Goal: Task Accomplishment & Management: Use online tool/utility

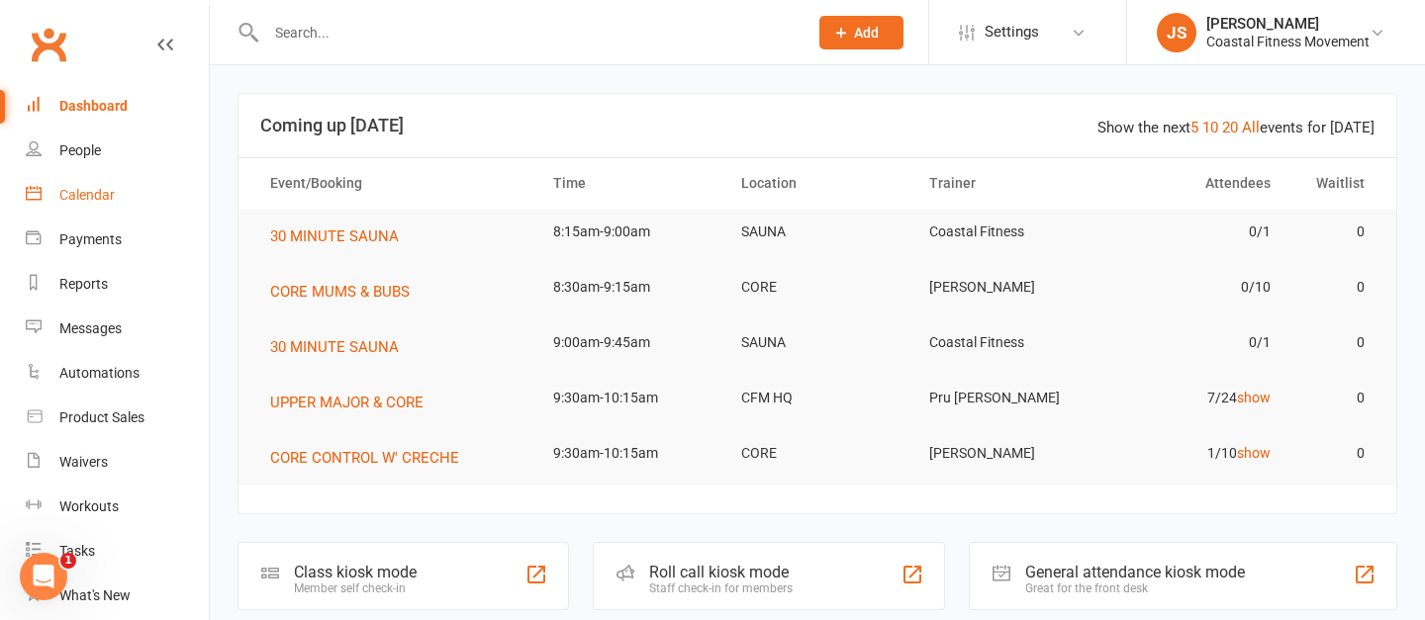
click at [106, 193] on div "Calendar" at bounding box center [86, 195] width 55 height 16
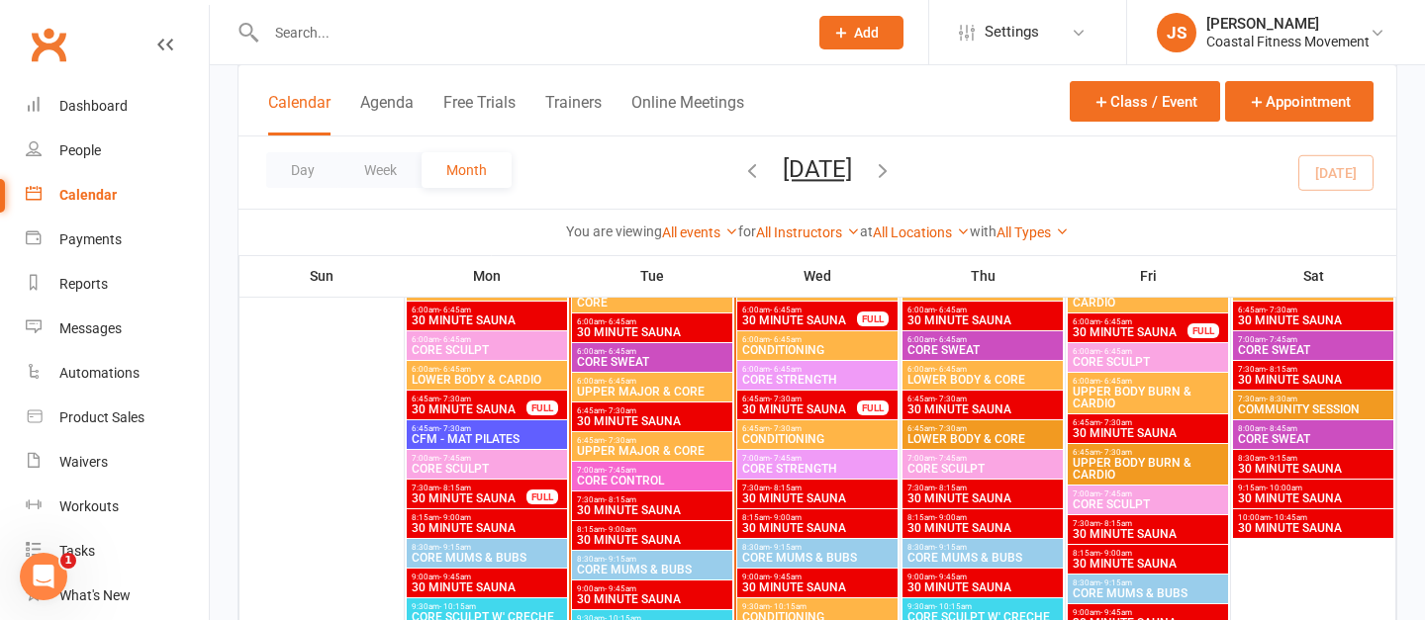
scroll to position [1772, 0]
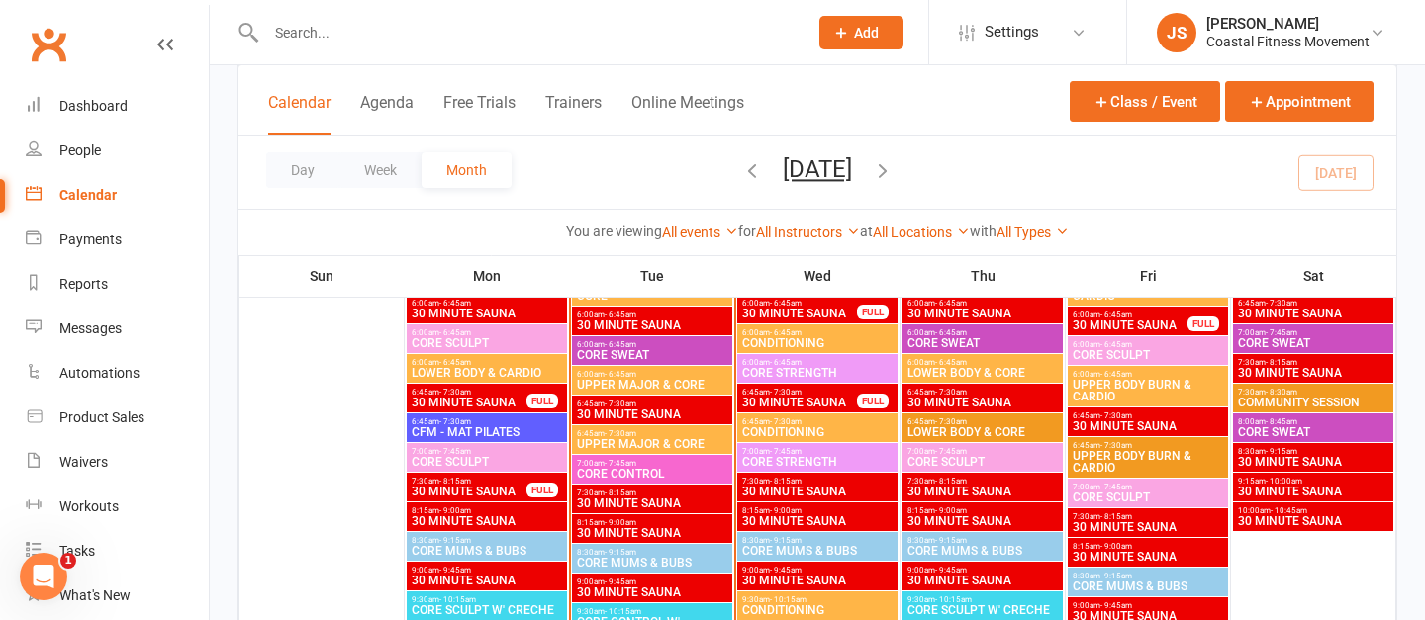
click at [666, 468] on span "CORE CONTROL" at bounding box center [652, 474] width 152 height 12
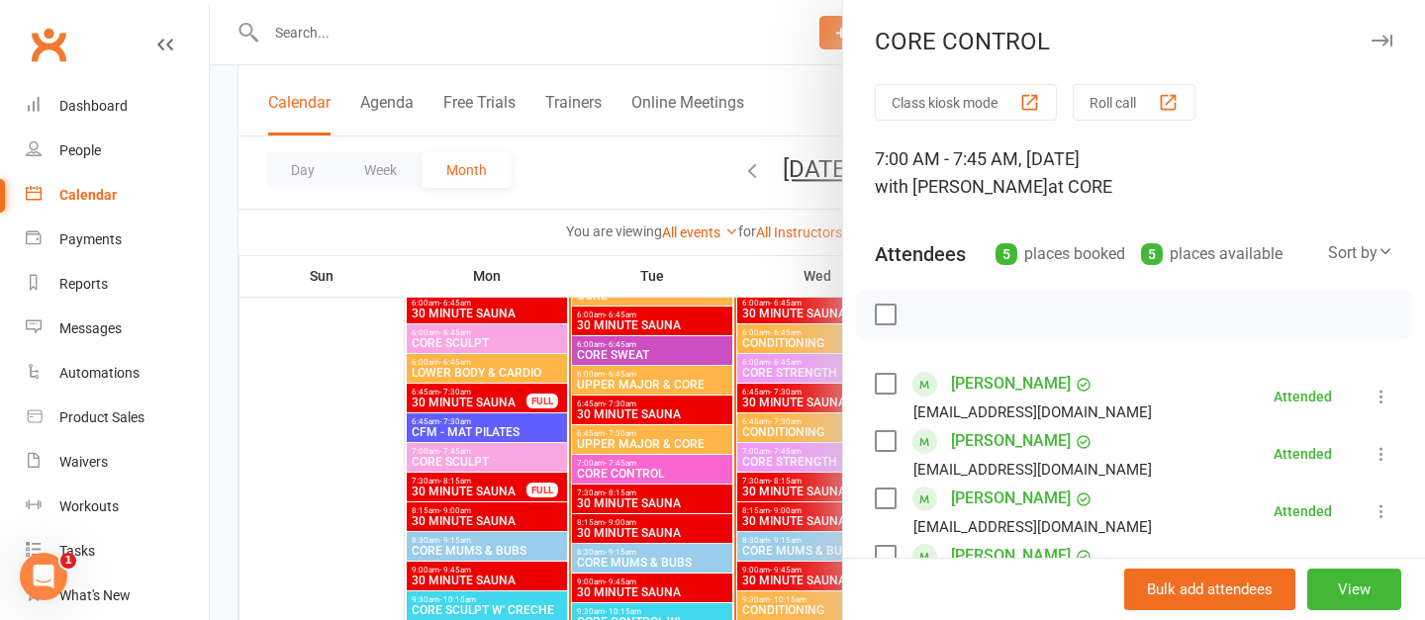
click at [1134, 100] on button "Roll call" at bounding box center [1134, 102] width 123 height 37
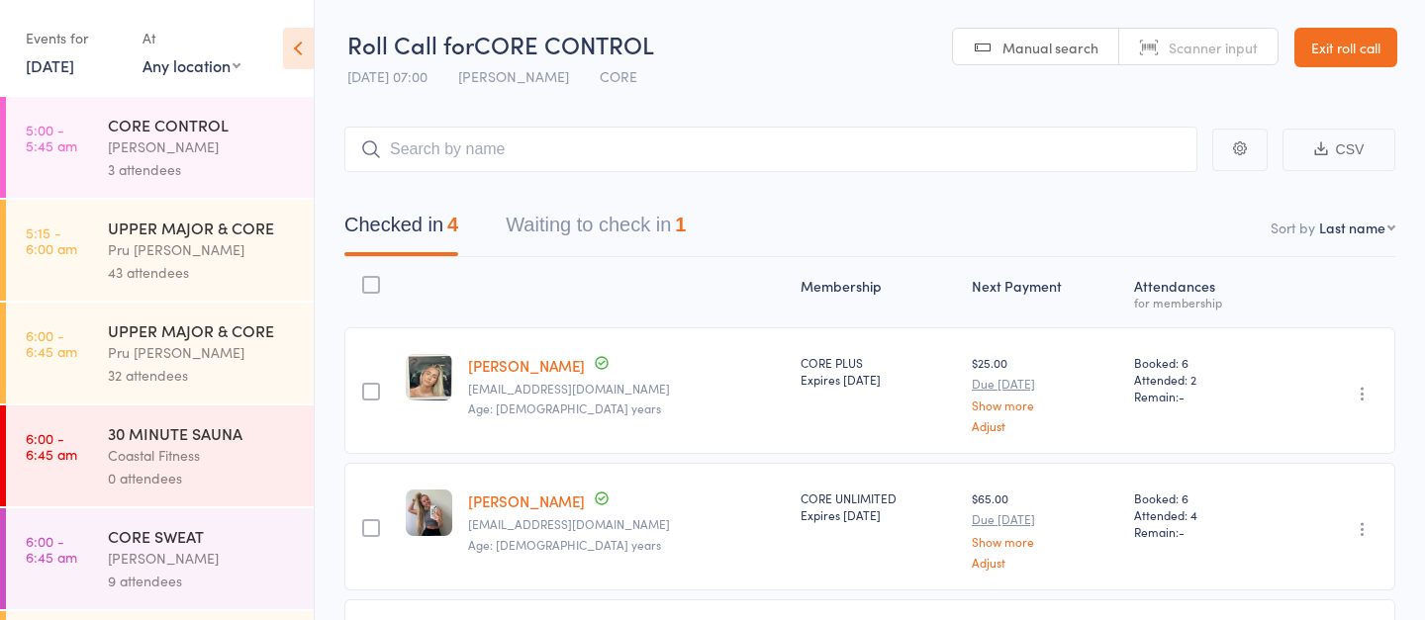
click at [616, 233] on button "Waiting to check in 1" at bounding box center [596, 230] width 180 height 52
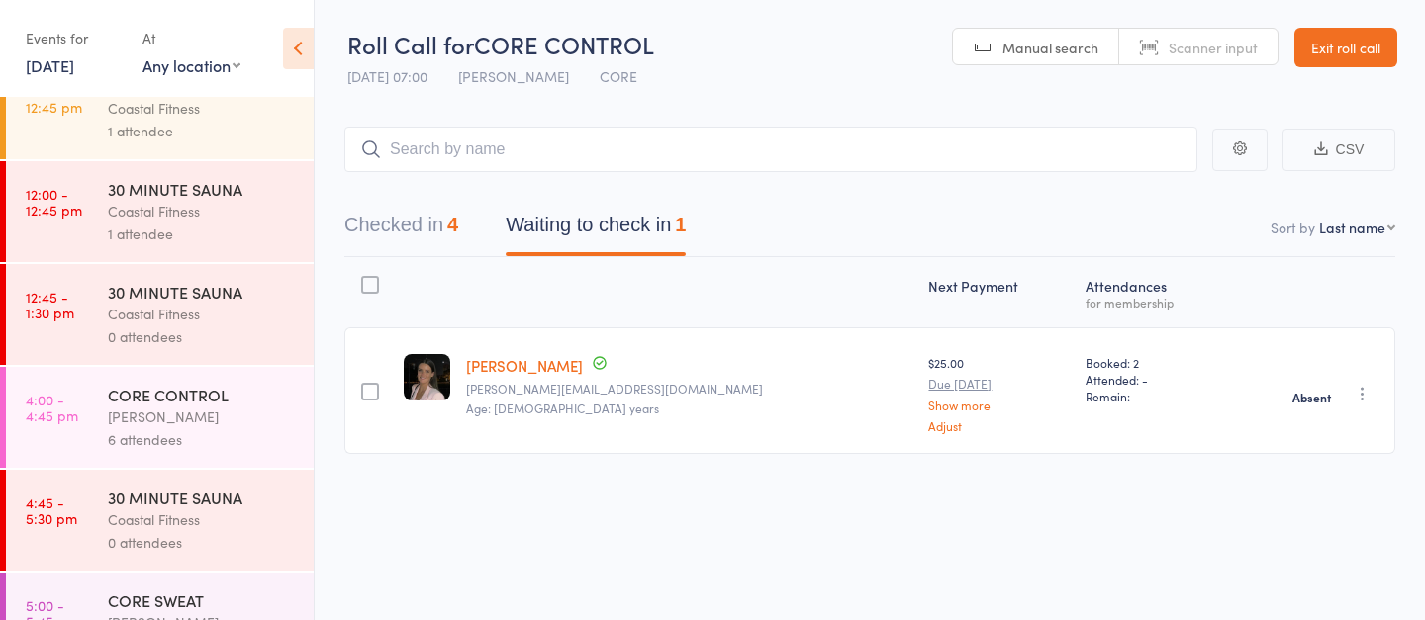
scroll to position [1801, 0]
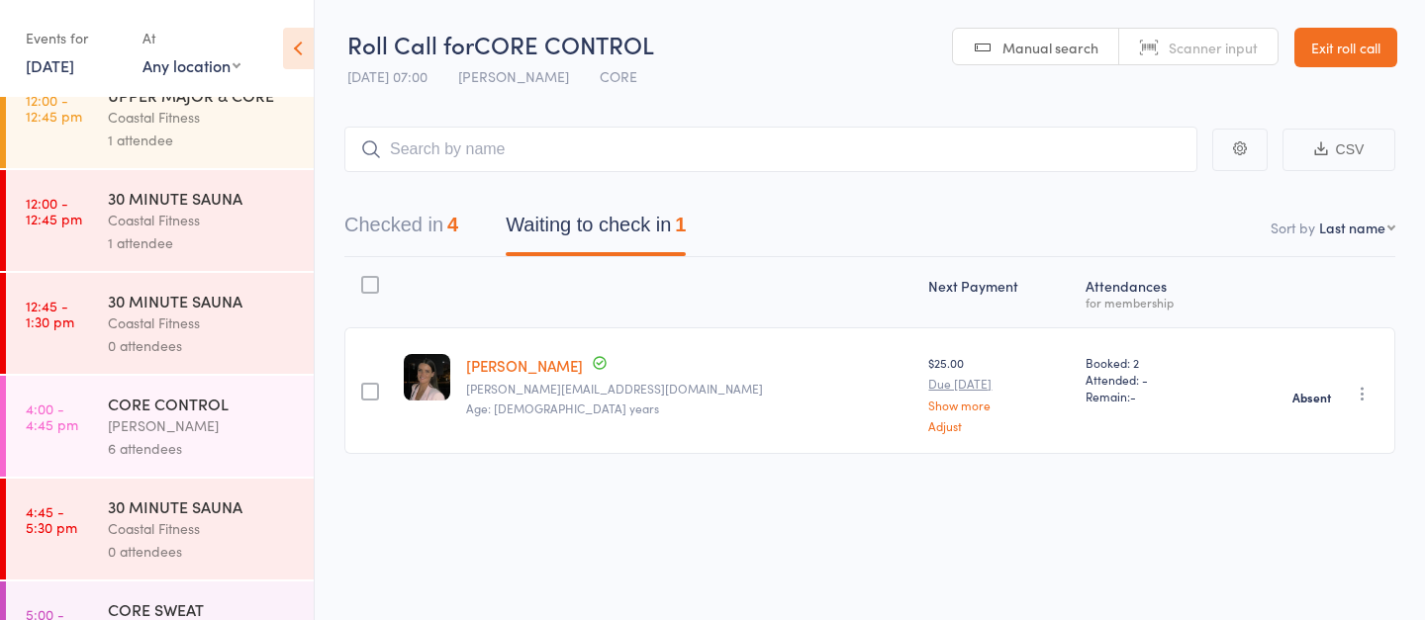
click at [74, 63] on link "14 Oct, 2025" at bounding box center [50, 65] width 48 height 22
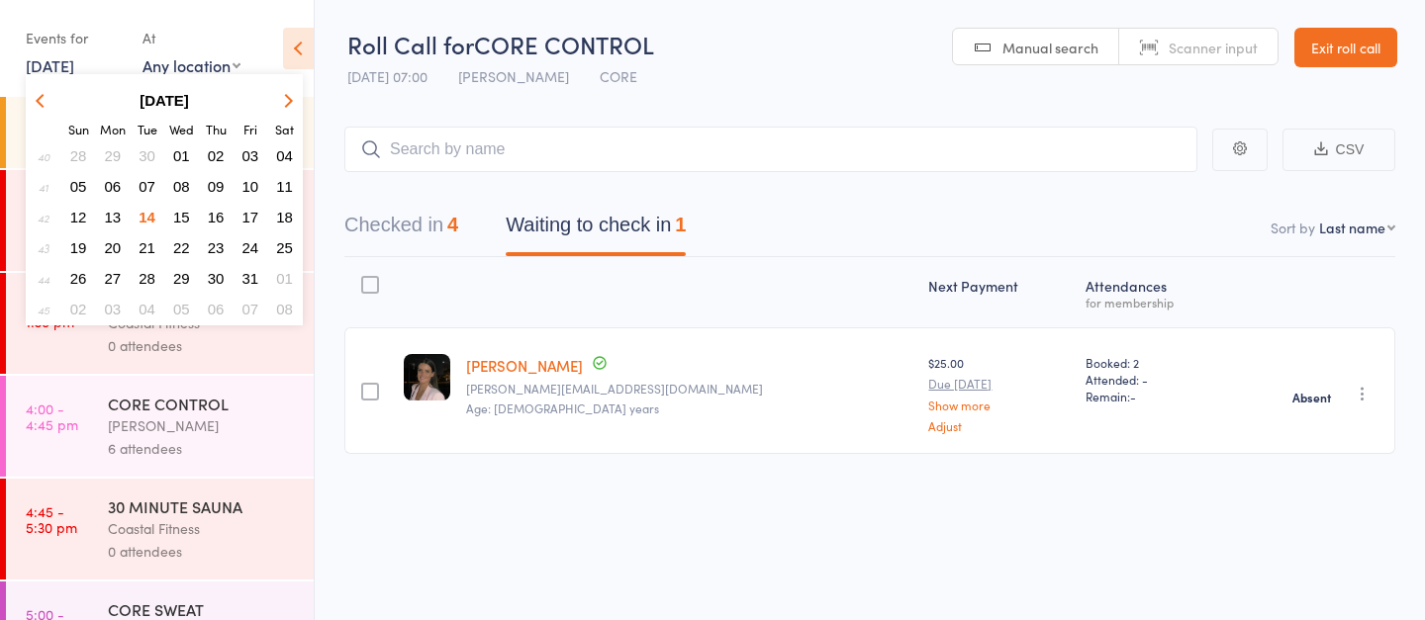
click at [179, 215] on span "15" at bounding box center [181, 217] width 17 height 17
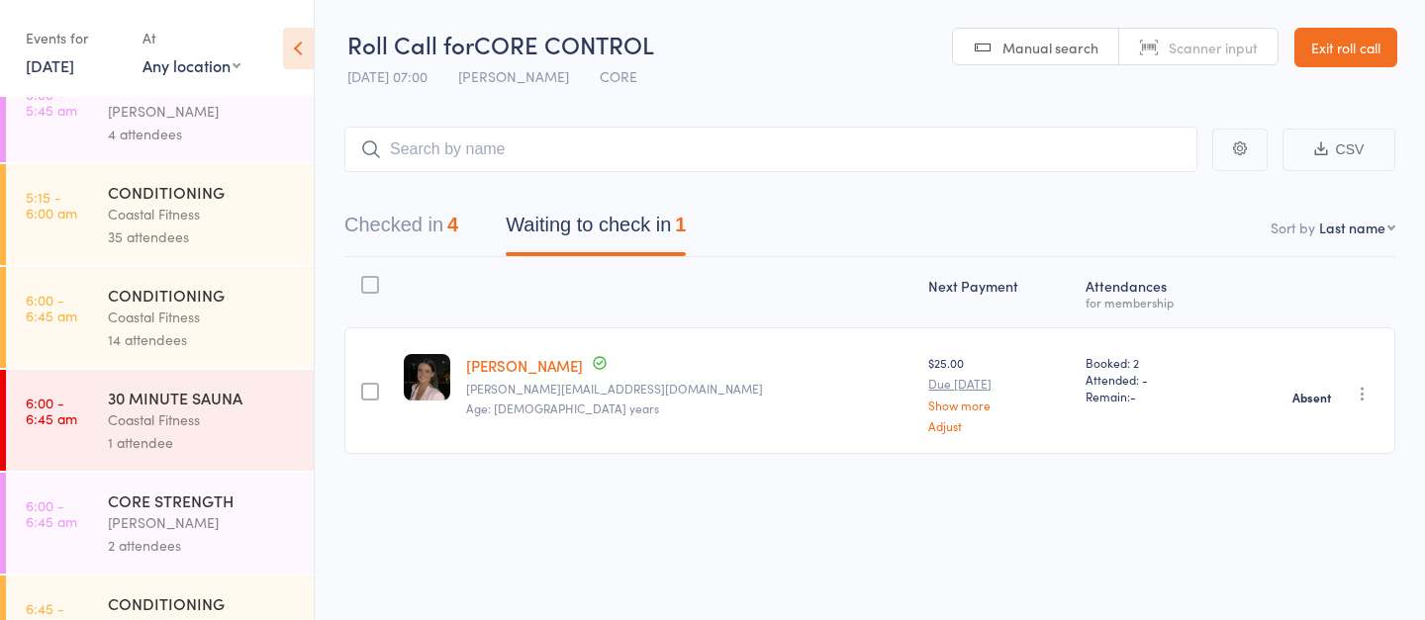
scroll to position [0, 0]
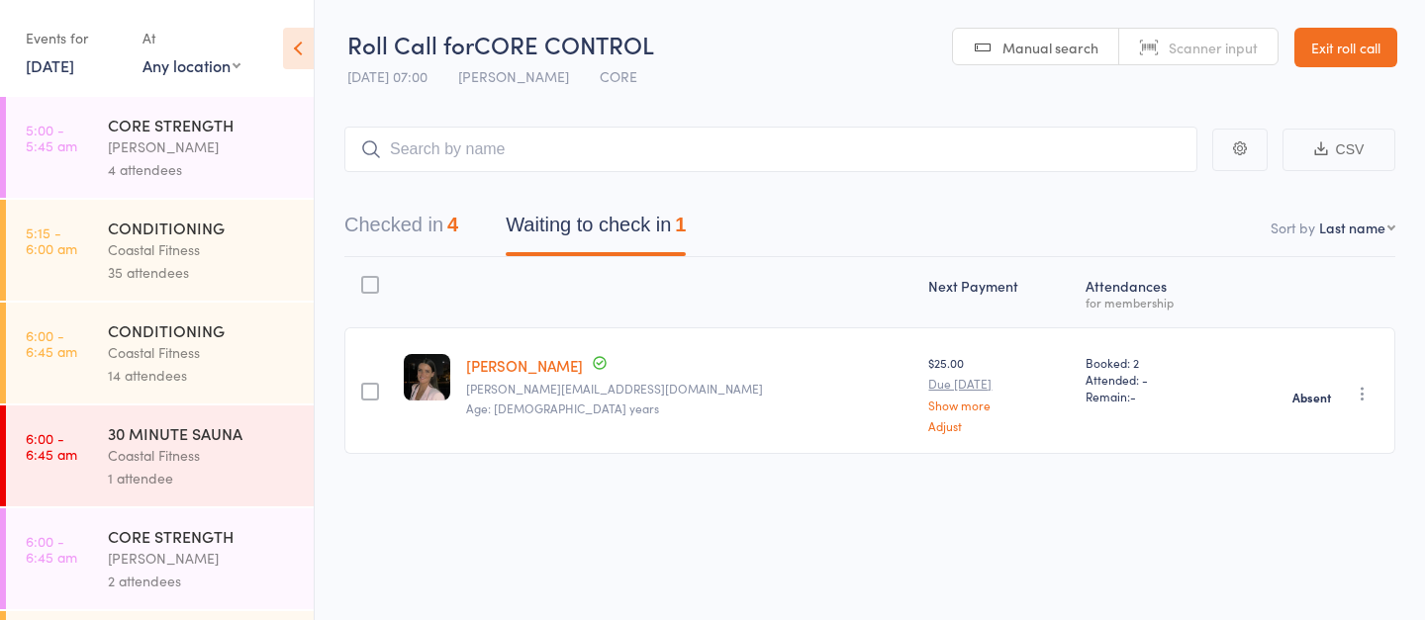
click at [74, 63] on link "15 Oct, 2025" at bounding box center [50, 65] width 48 height 22
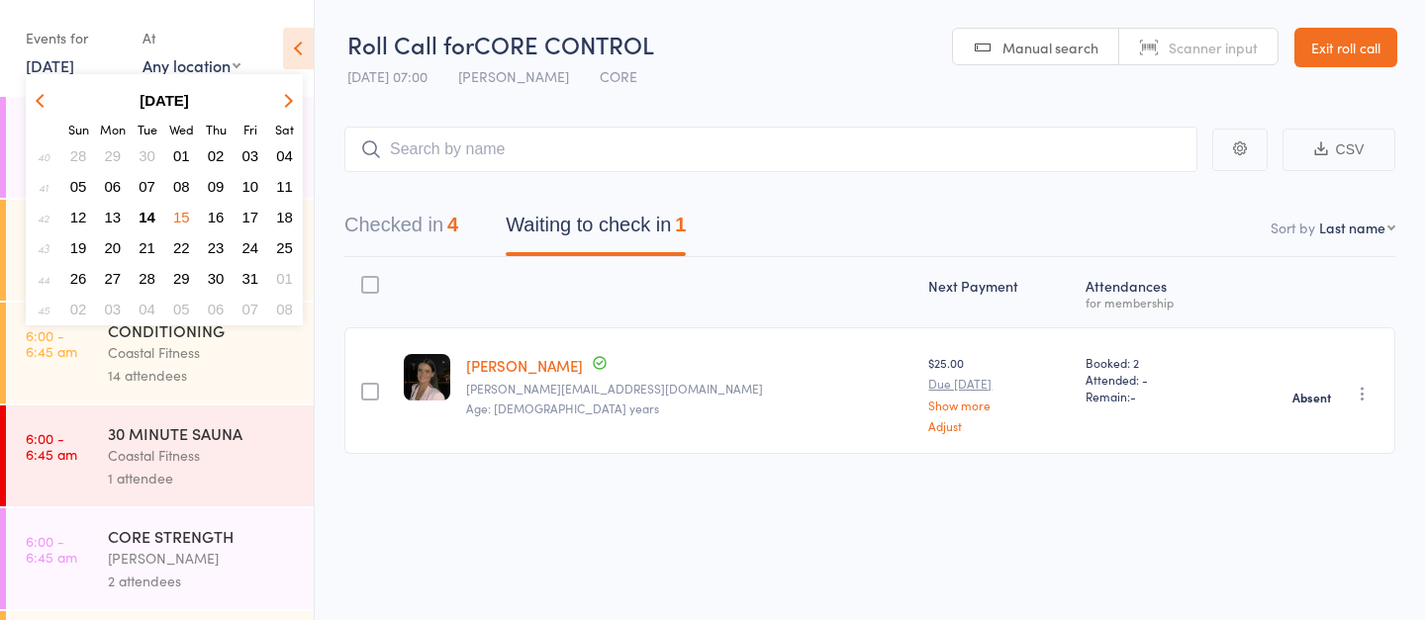
click at [219, 215] on span "16" at bounding box center [216, 217] width 17 height 17
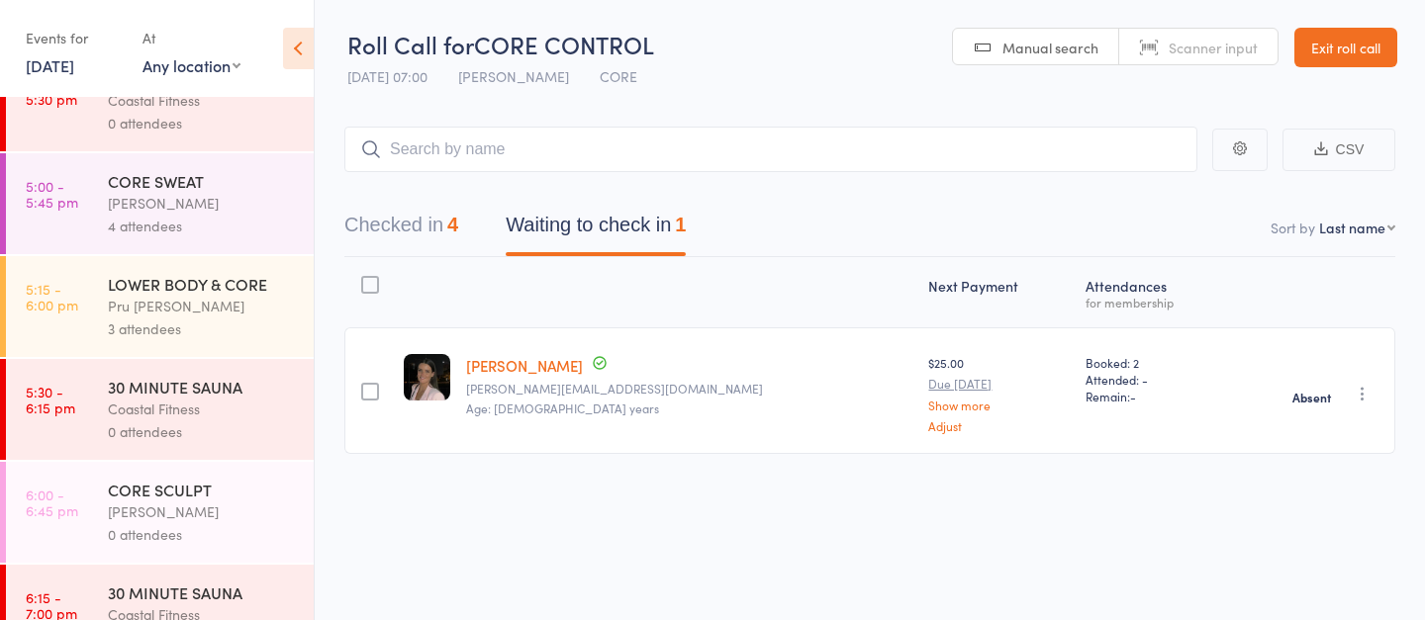
scroll to position [2187, 0]
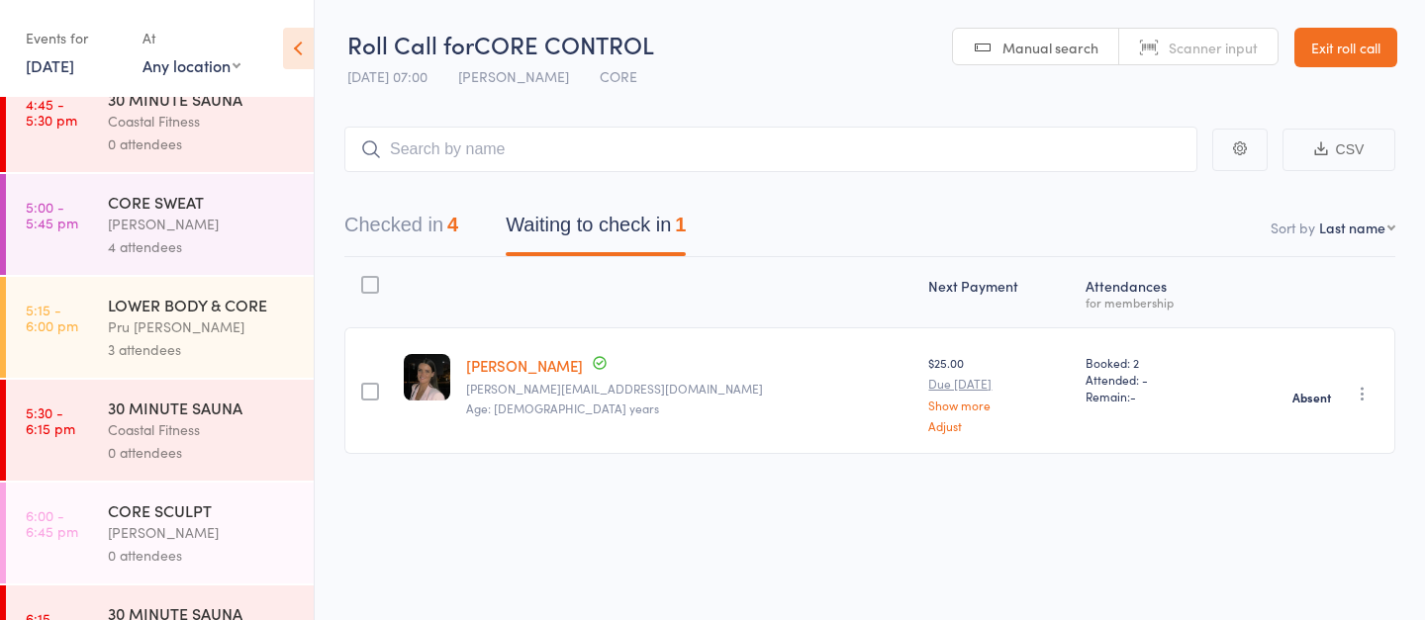
click at [218, 229] on div "Maggie Tomlinson" at bounding box center [202, 224] width 189 height 23
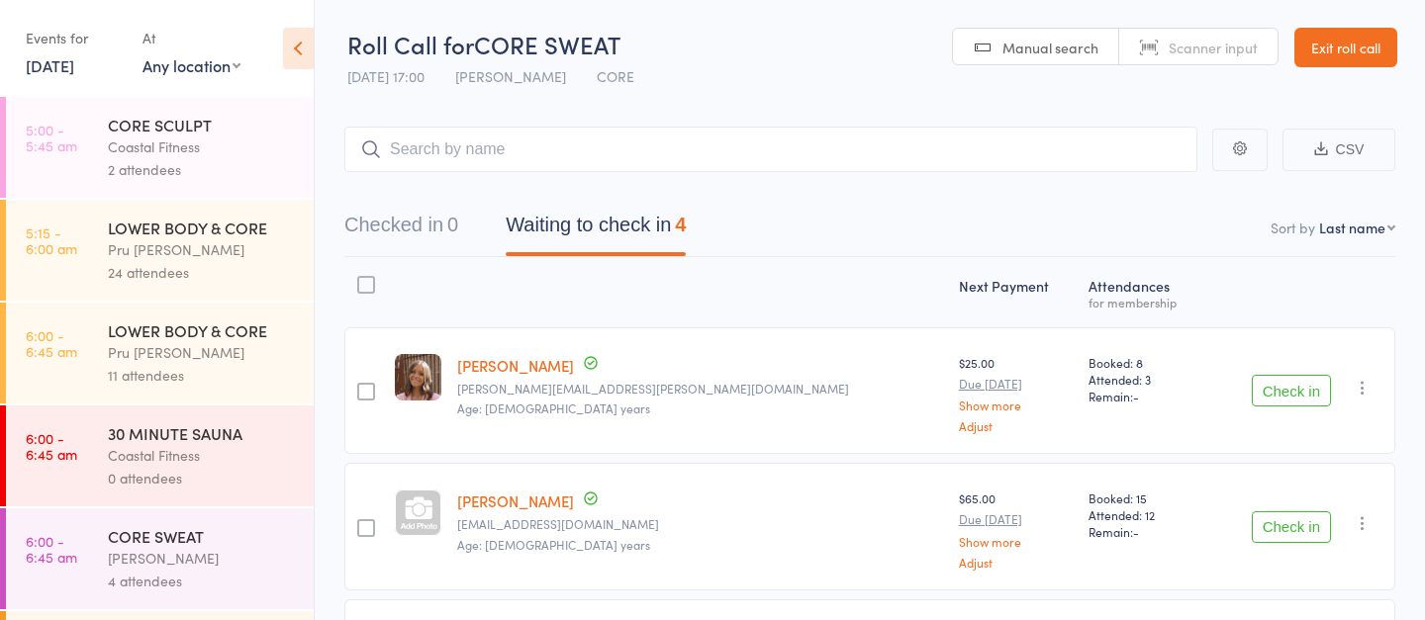
click at [74, 65] on link "16 Oct, 2025" at bounding box center [50, 65] width 48 height 22
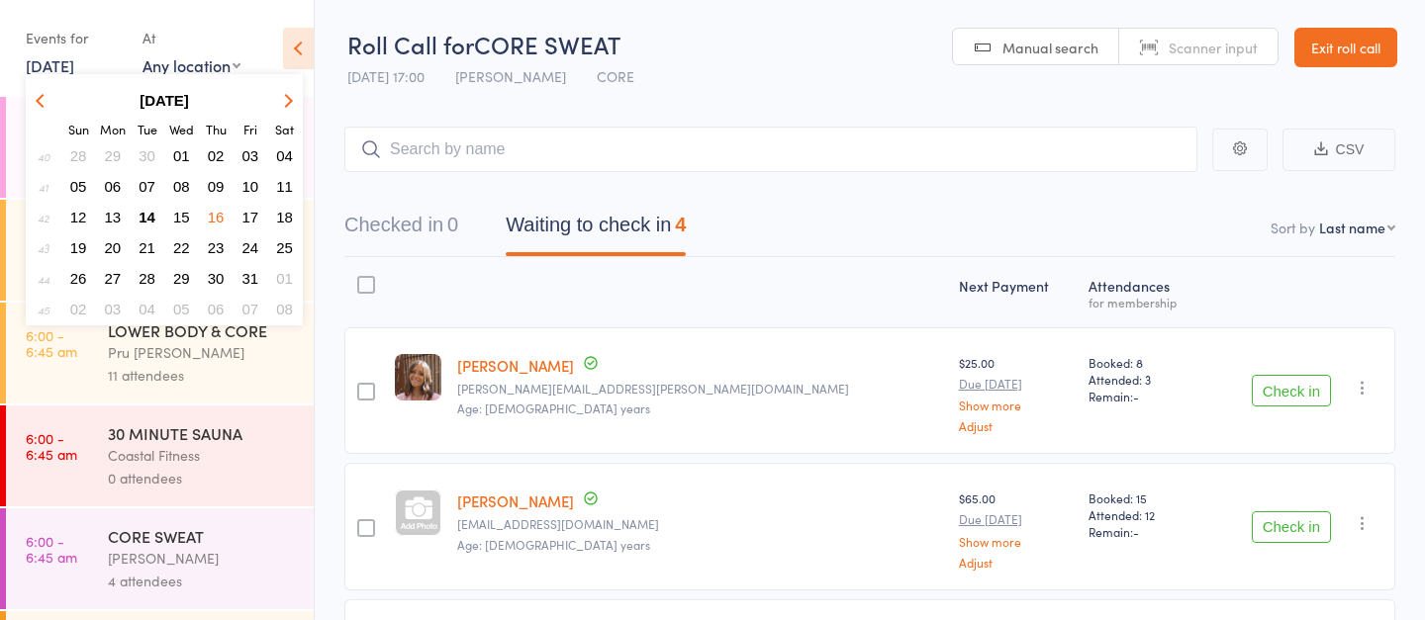
click at [288, 215] on span "18" at bounding box center [284, 217] width 17 height 17
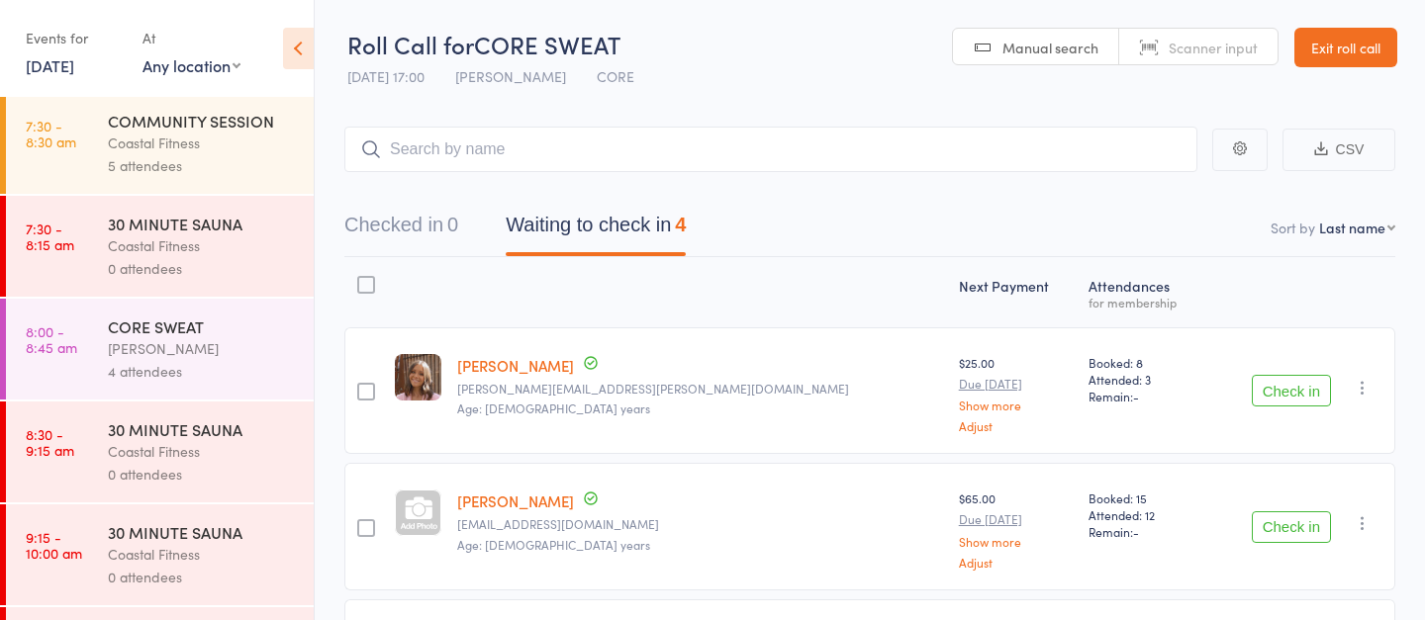
scroll to position [82, 0]
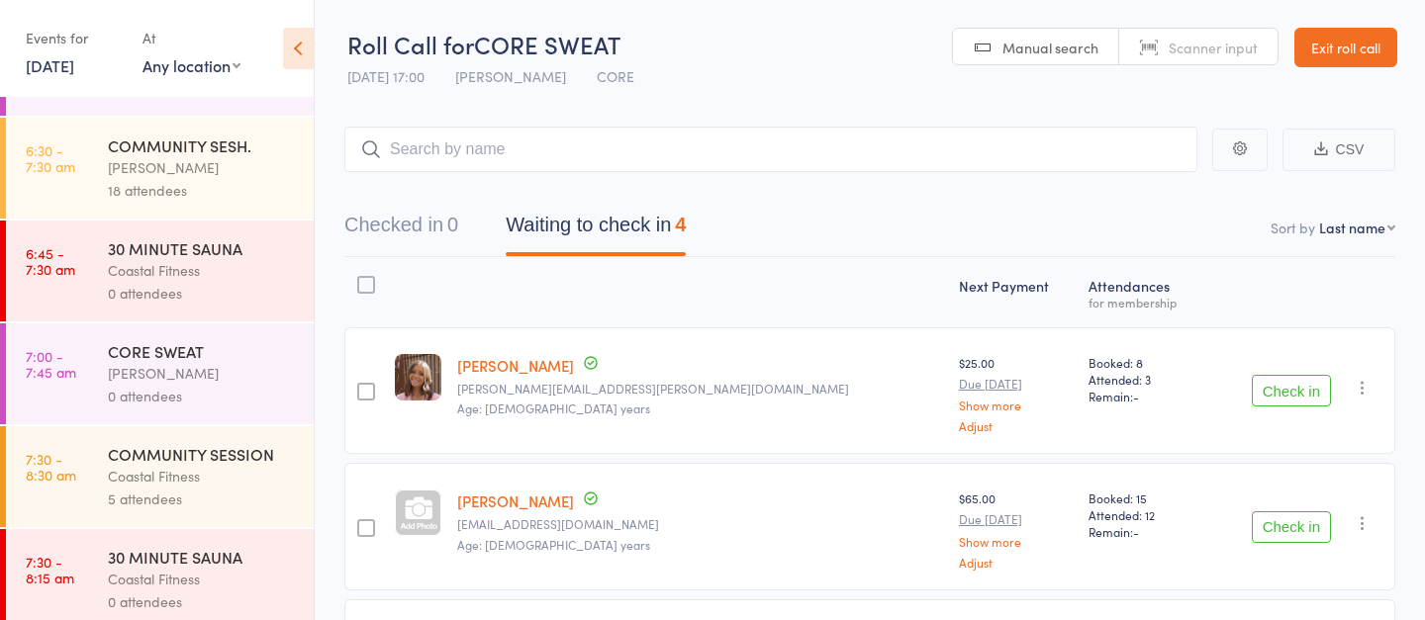
click at [74, 69] on link "18 Oct, 2025" at bounding box center [50, 65] width 48 height 22
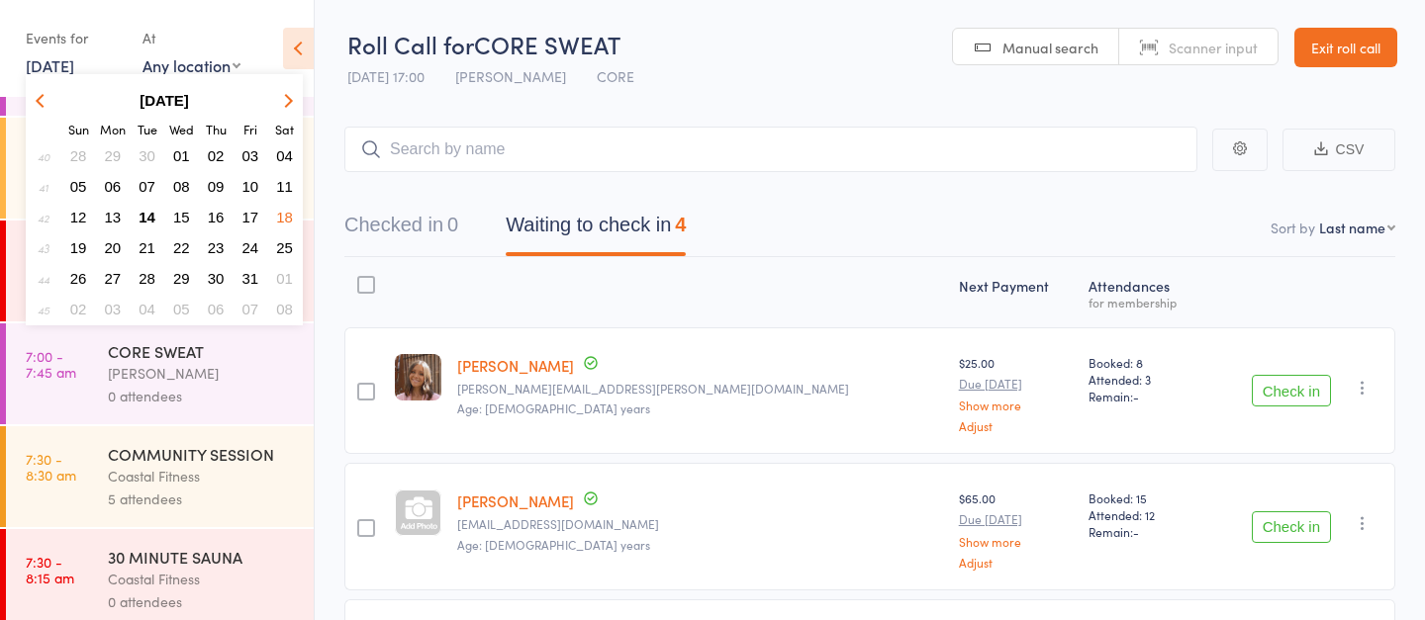
click at [144, 212] on span "14" at bounding box center [147, 217] width 17 height 17
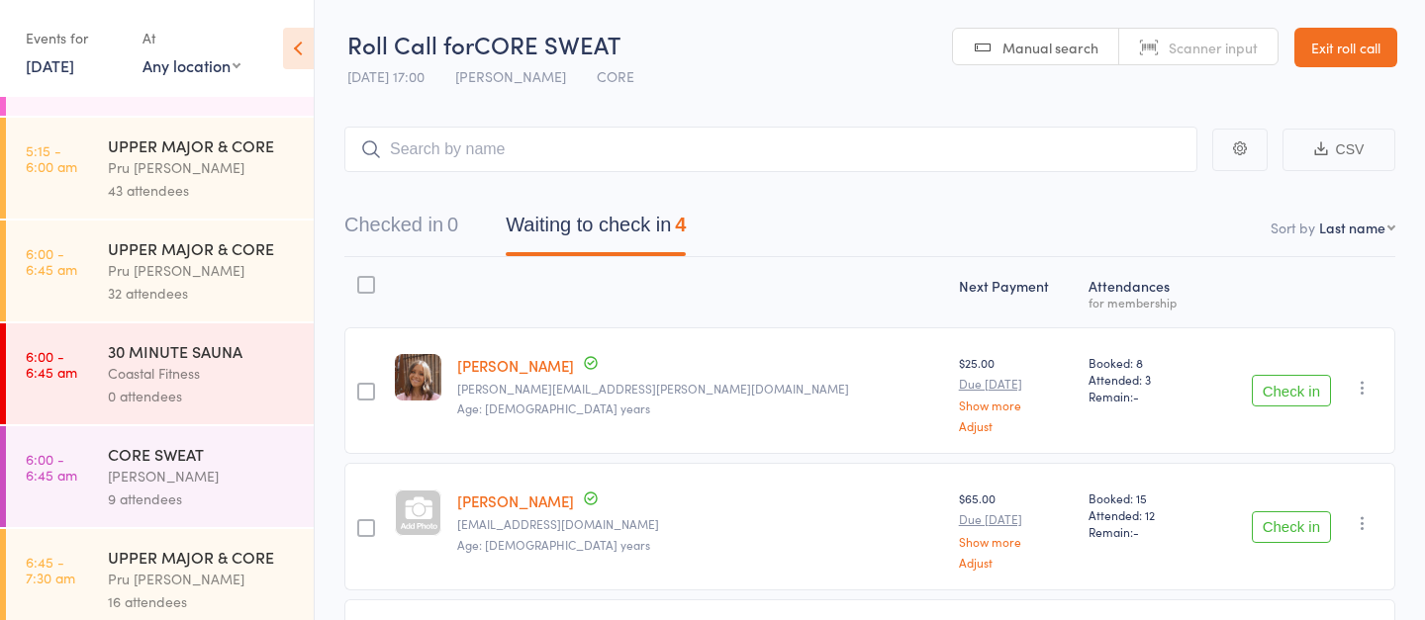
scroll to position [0, 0]
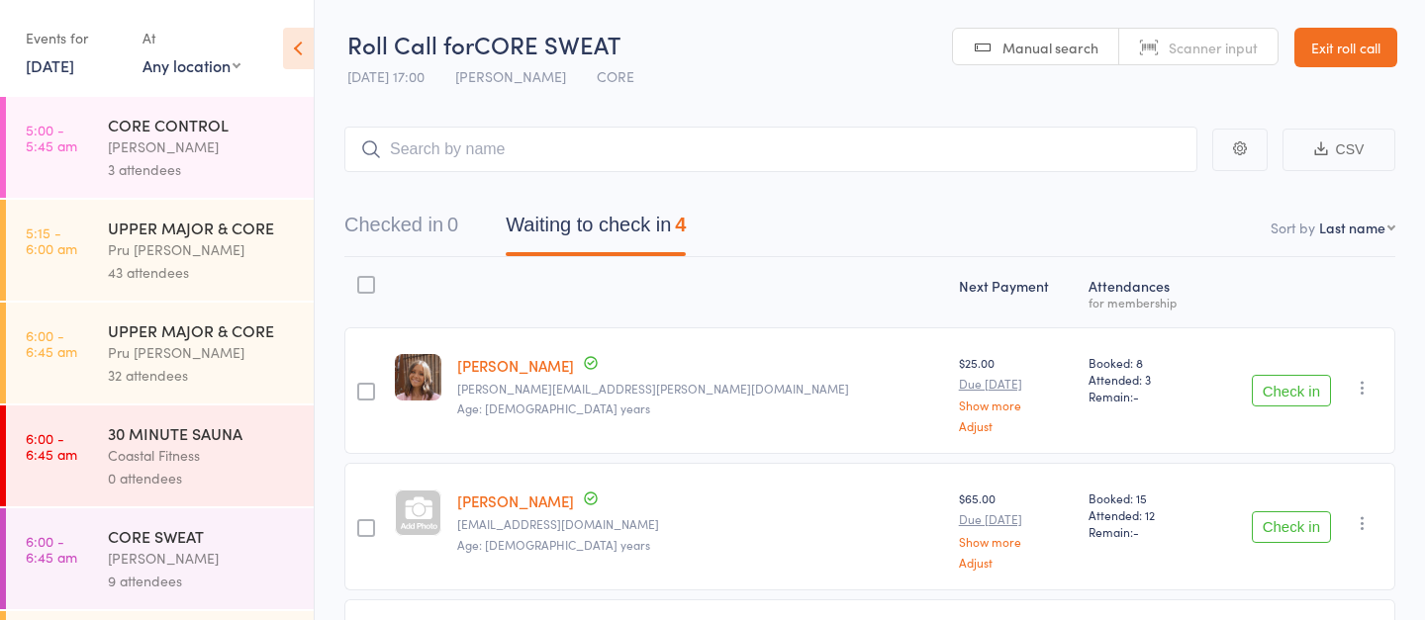
click at [202, 148] on div "[PERSON_NAME]" at bounding box center [202, 147] width 189 height 23
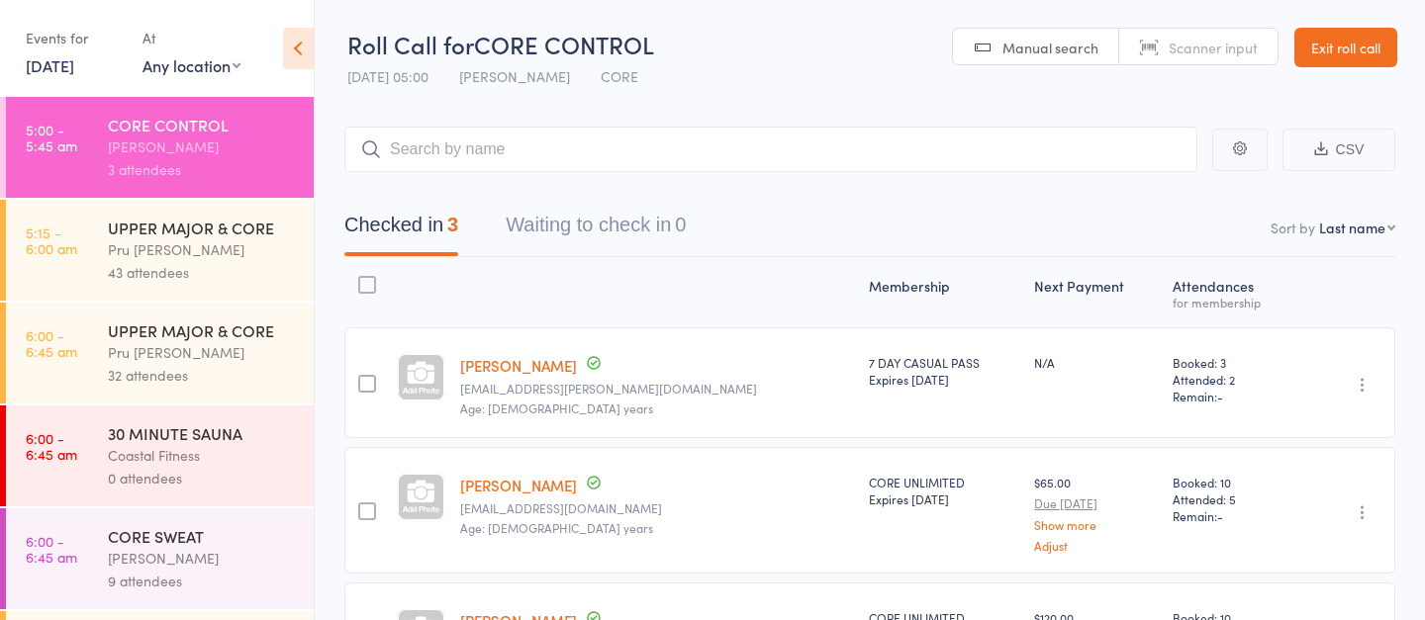
click at [221, 568] on div "[PERSON_NAME]" at bounding box center [202, 558] width 189 height 23
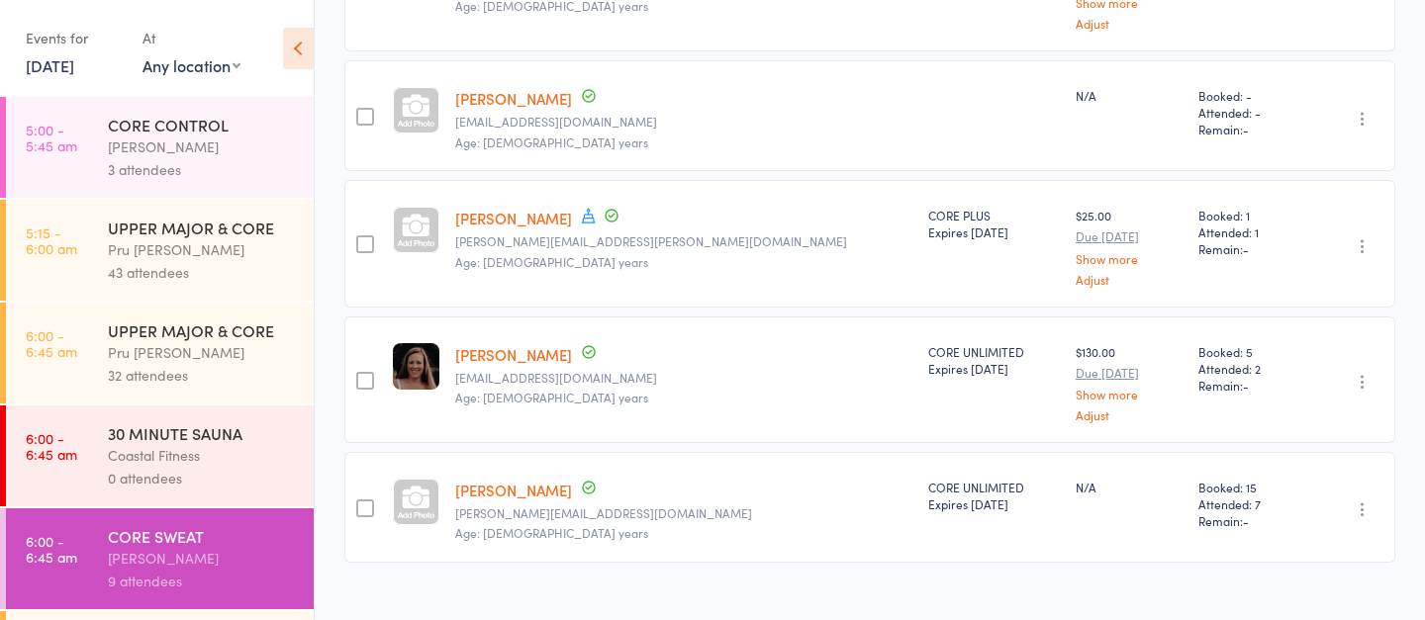
scroll to position [806, 0]
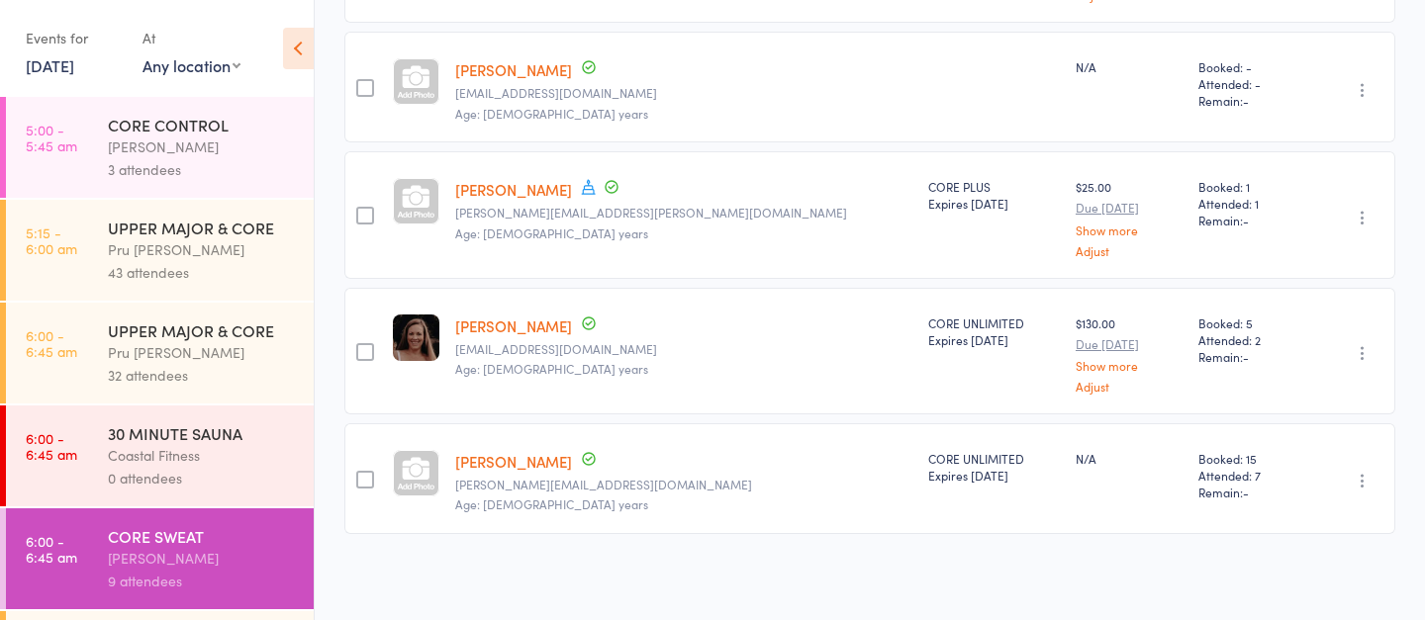
drag, startPoint x: 574, startPoint y: 281, endPoint x: 1022, endPoint y: 40, distance: 509.1
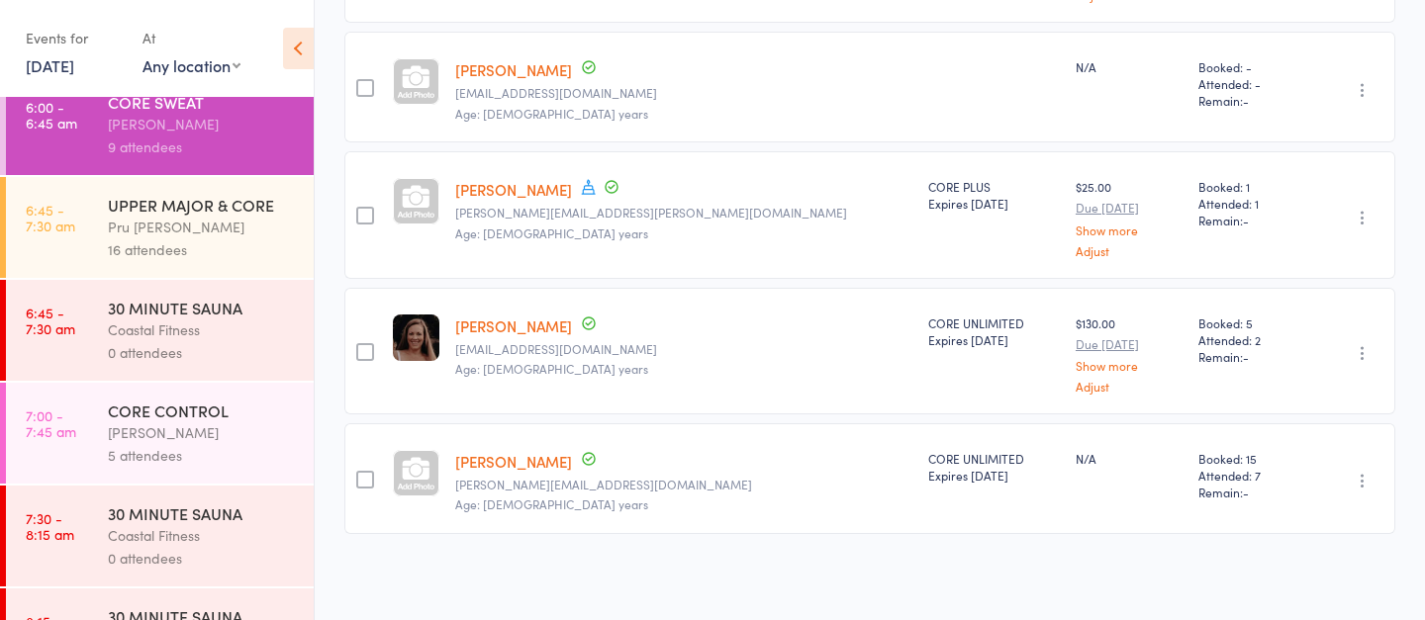
scroll to position [437, 0]
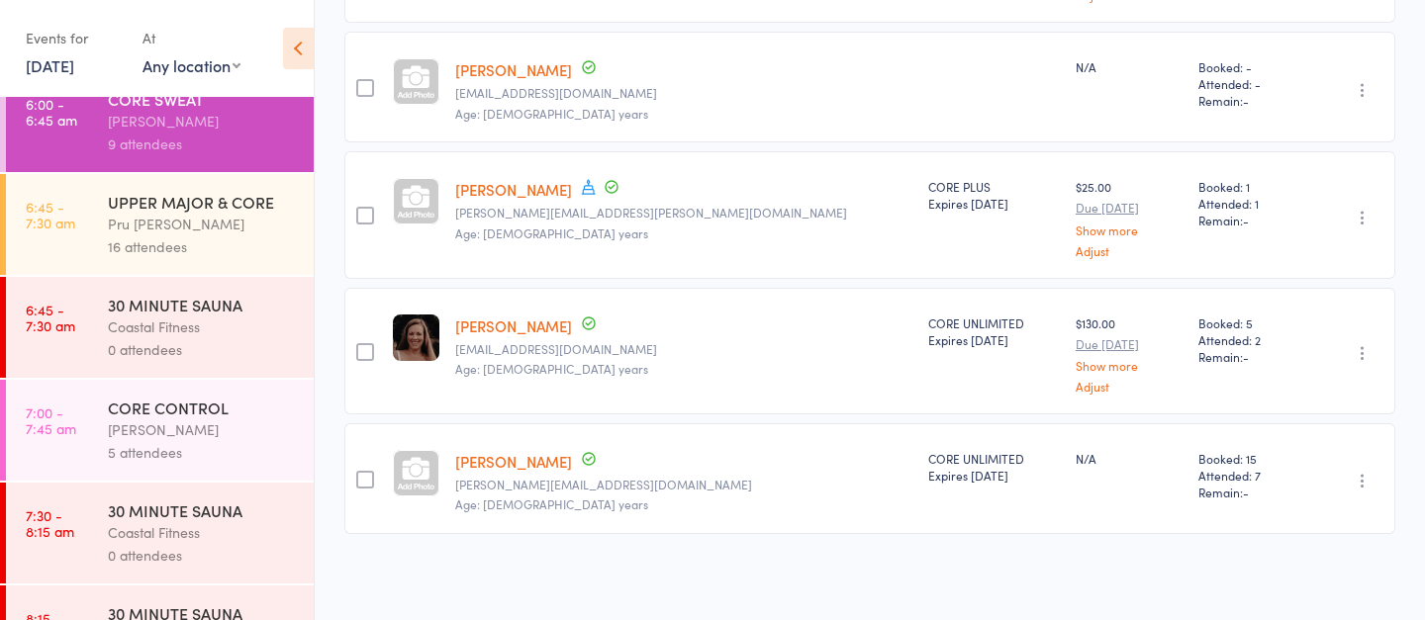
click at [210, 417] on div "CORE CONTROL" at bounding box center [202, 408] width 189 height 22
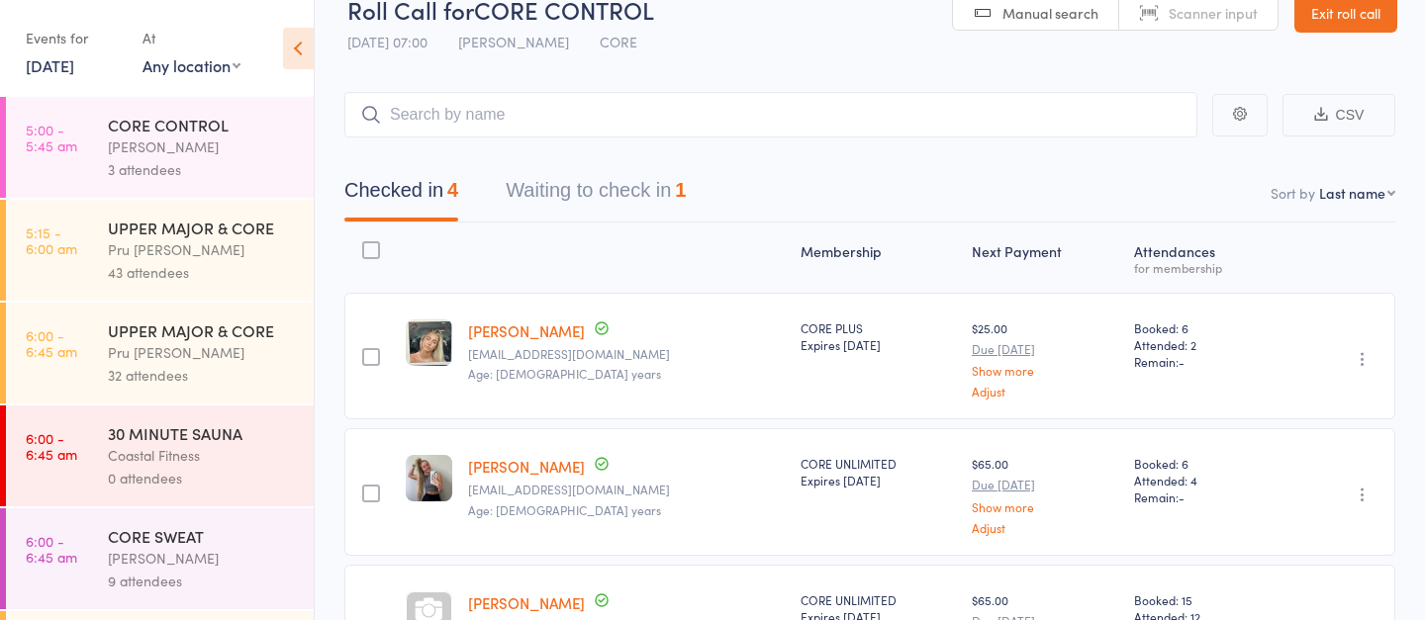
scroll to position [46, 0]
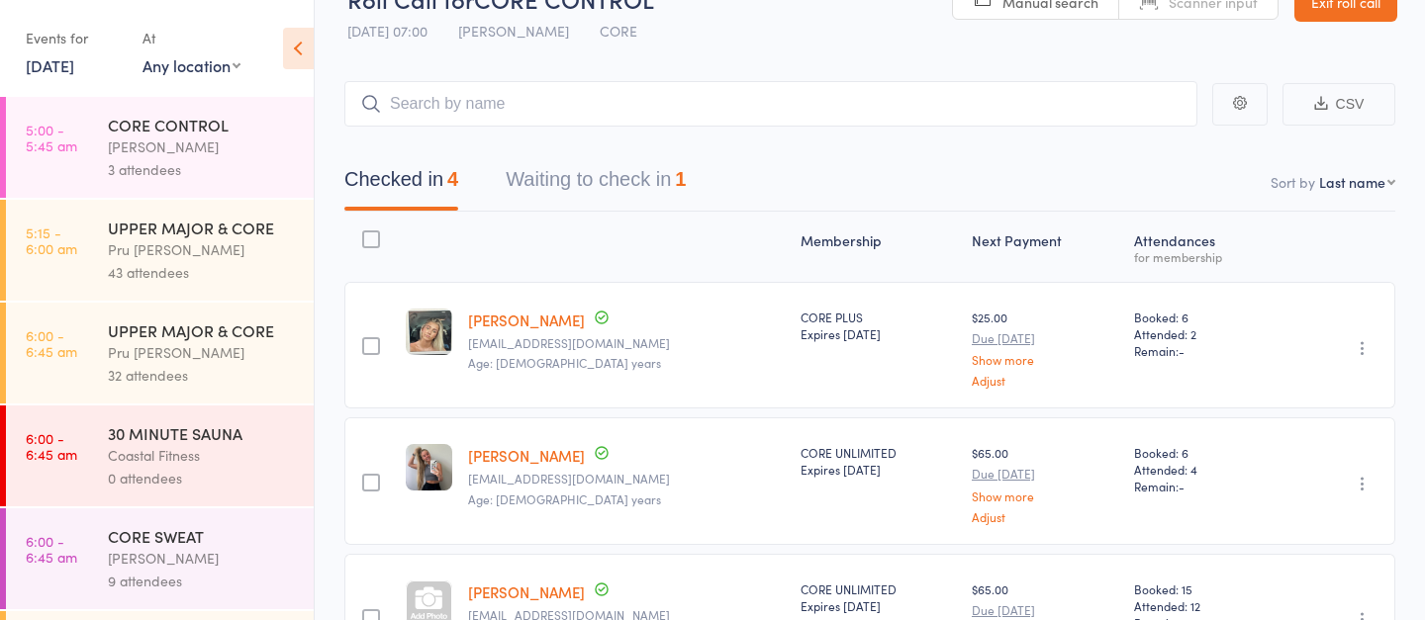
click at [504, 323] on link "Lucy Duncan" at bounding box center [526, 320] width 117 height 21
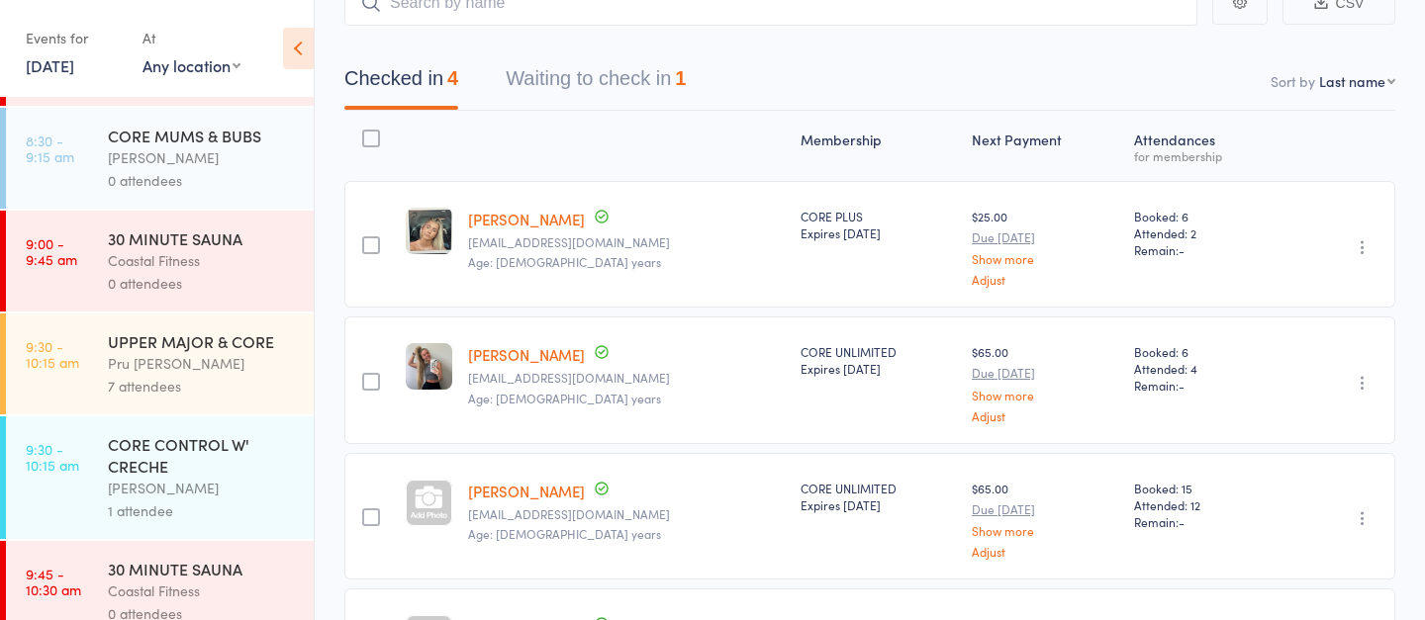
scroll to position [1026, 0]
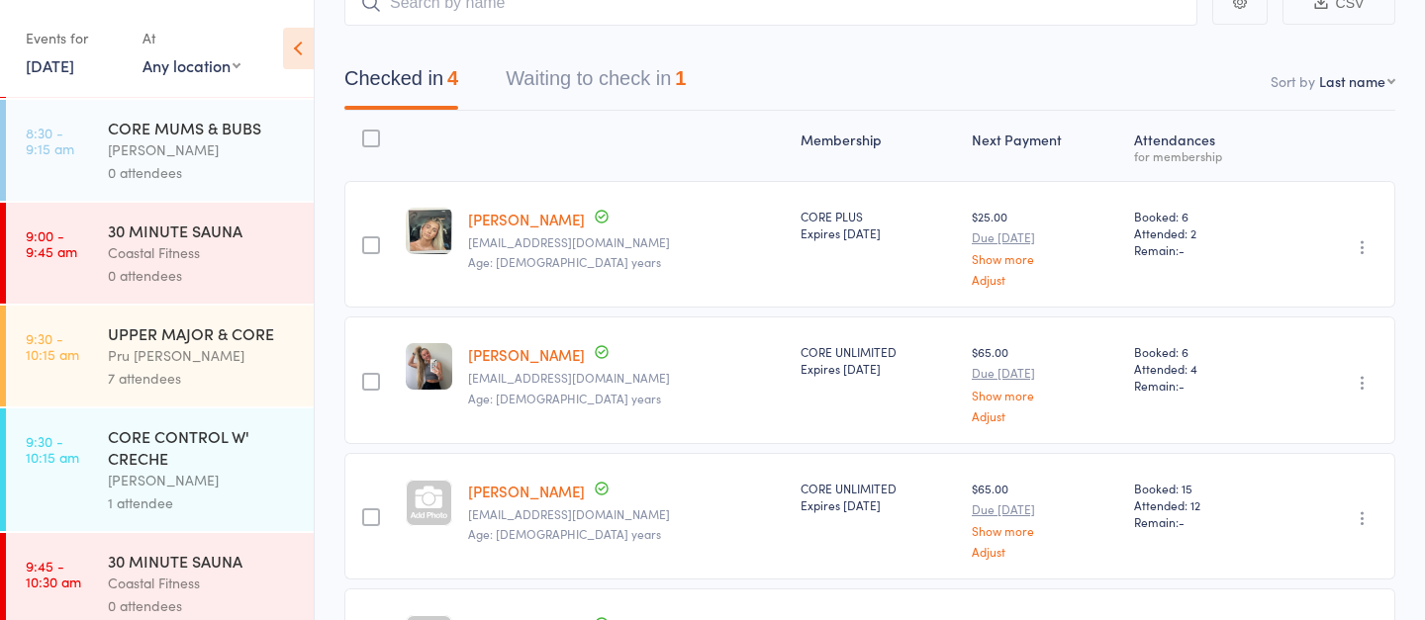
click at [210, 469] on div "CORE CONTROL W' CRECHE" at bounding box center [202, 447] width 189 height 44
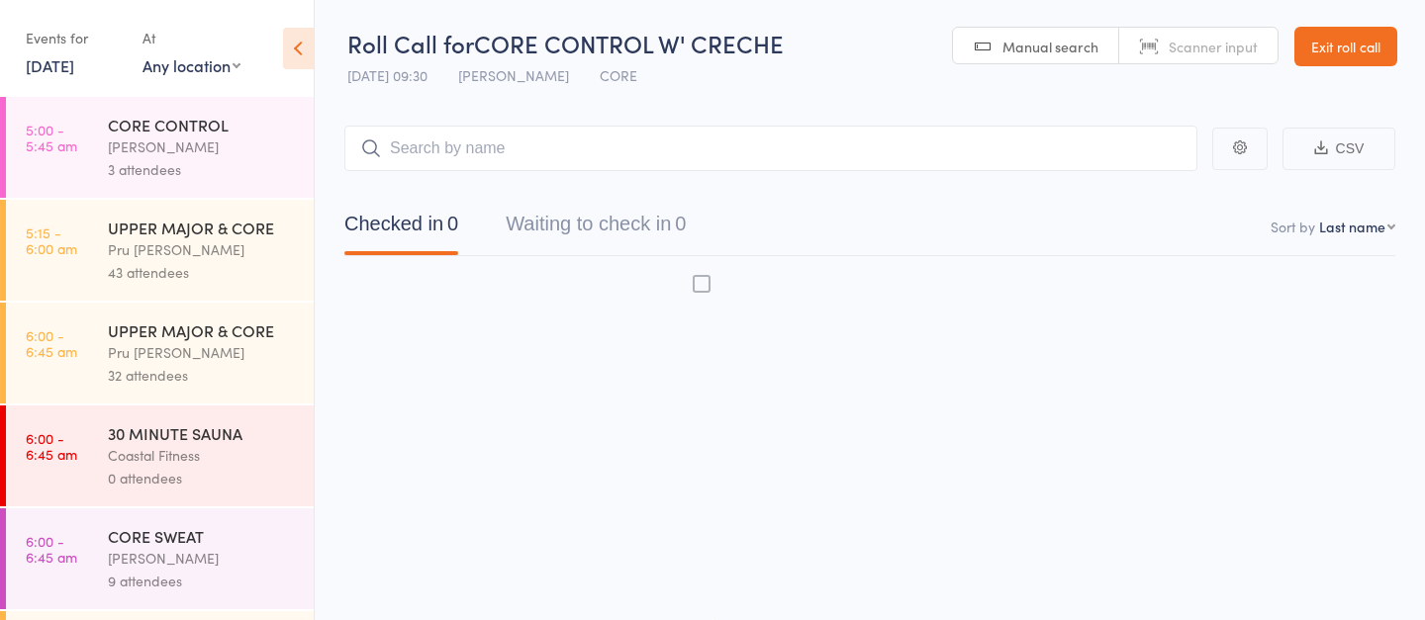
scroll to position [1, 0]
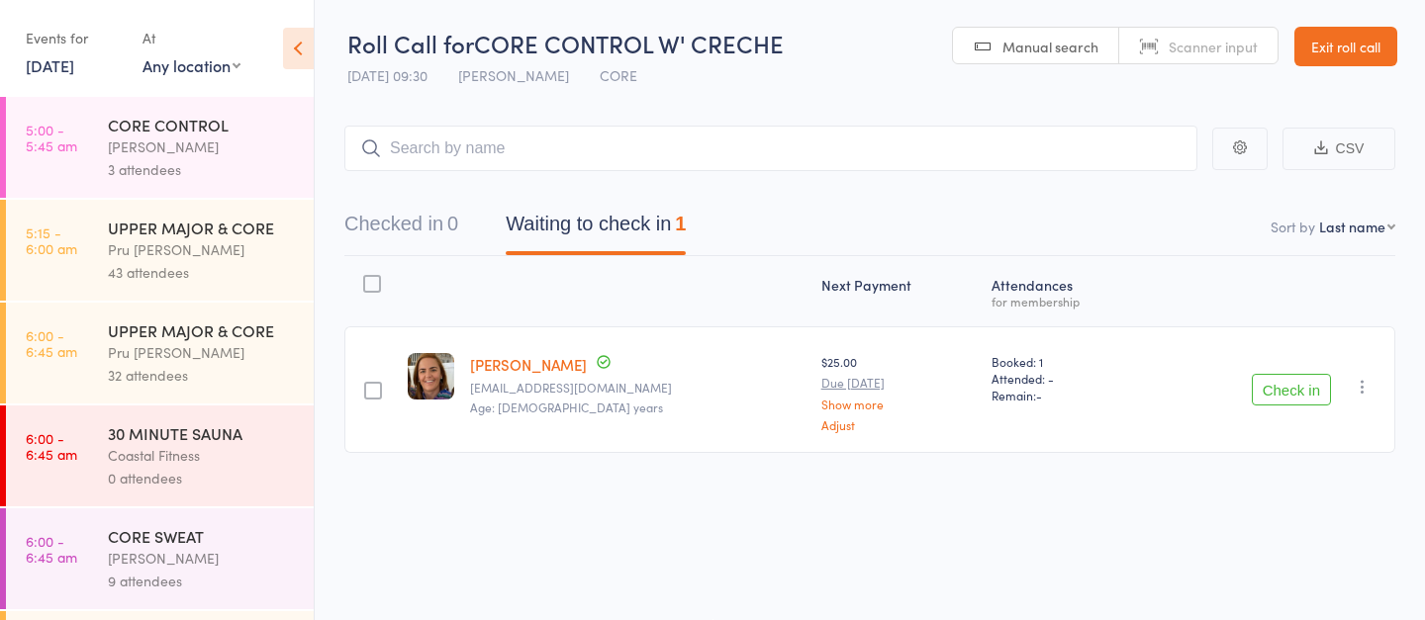
click at [518, 368] on link "[PERSON_NAME]" at bounding box center [528, 364] width 117 height 21
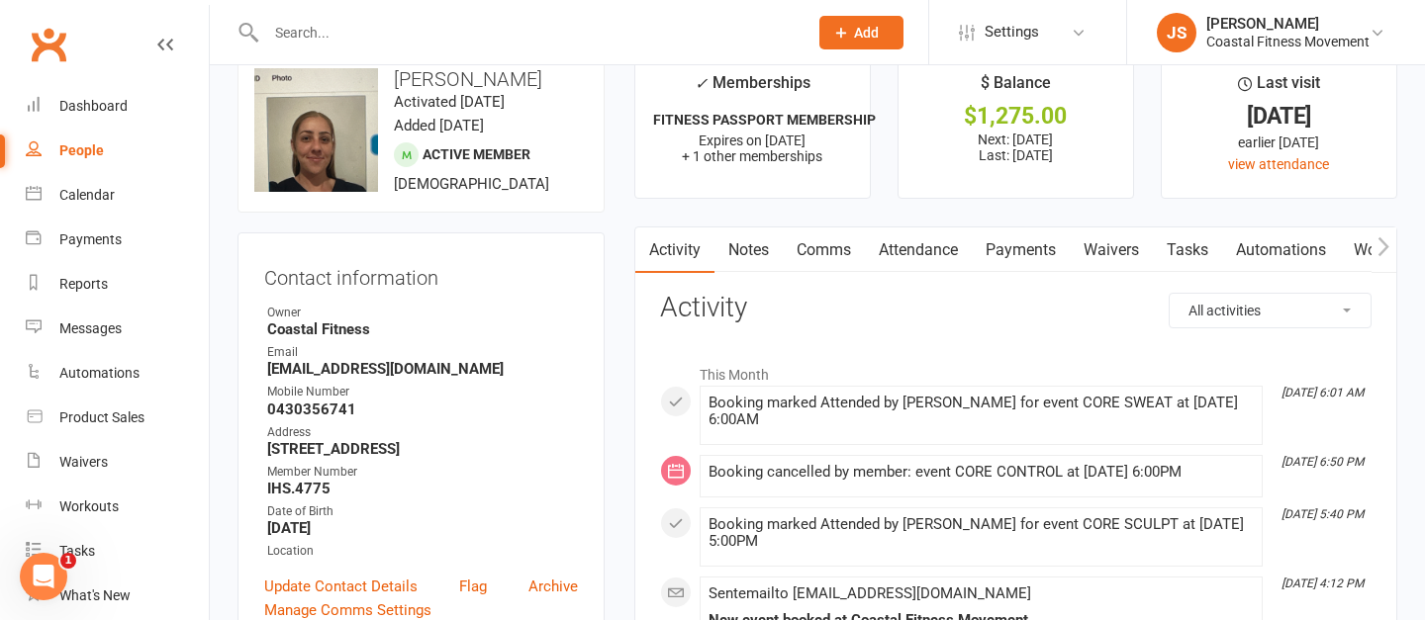
scroll to position [47, 0]
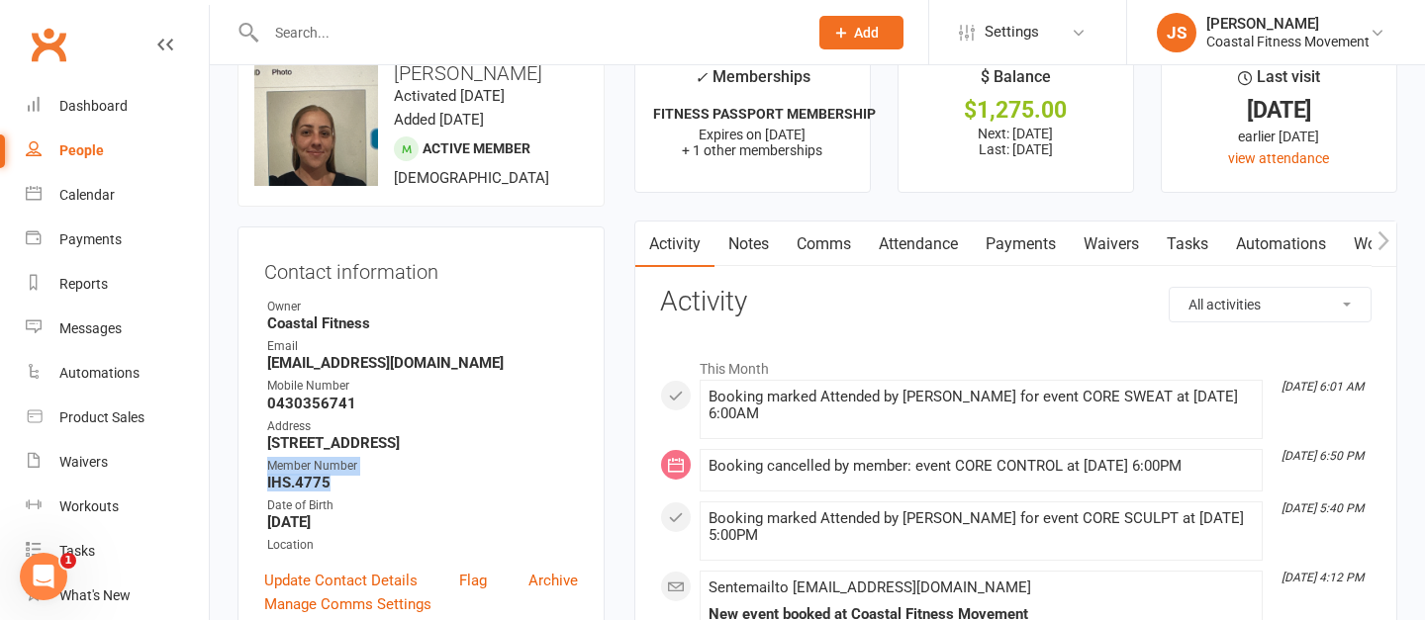
drag, startPoint x: 338, startPoint y: 480, endPoint x: 262, endPoint y: 464, distance: 77.8
click at [262, 471] on div "Contact information Owner Coastal Fitness Email Hanbyk99@gmail.com Mobile Numbe…" at bounding box center [420, 435] width 367 height 417
click at [344, 471] on div "Member Number" at bounding box center [422, 466] width 311 height 19
drag, startPoint x: 335, startPoint y: 481, endPoint x: 266, endPoint y: 474, distance: 69.6
click at [266, 474] on li "Member Number IHS.4775" at bounding box center [421, 474] width 314 height 35
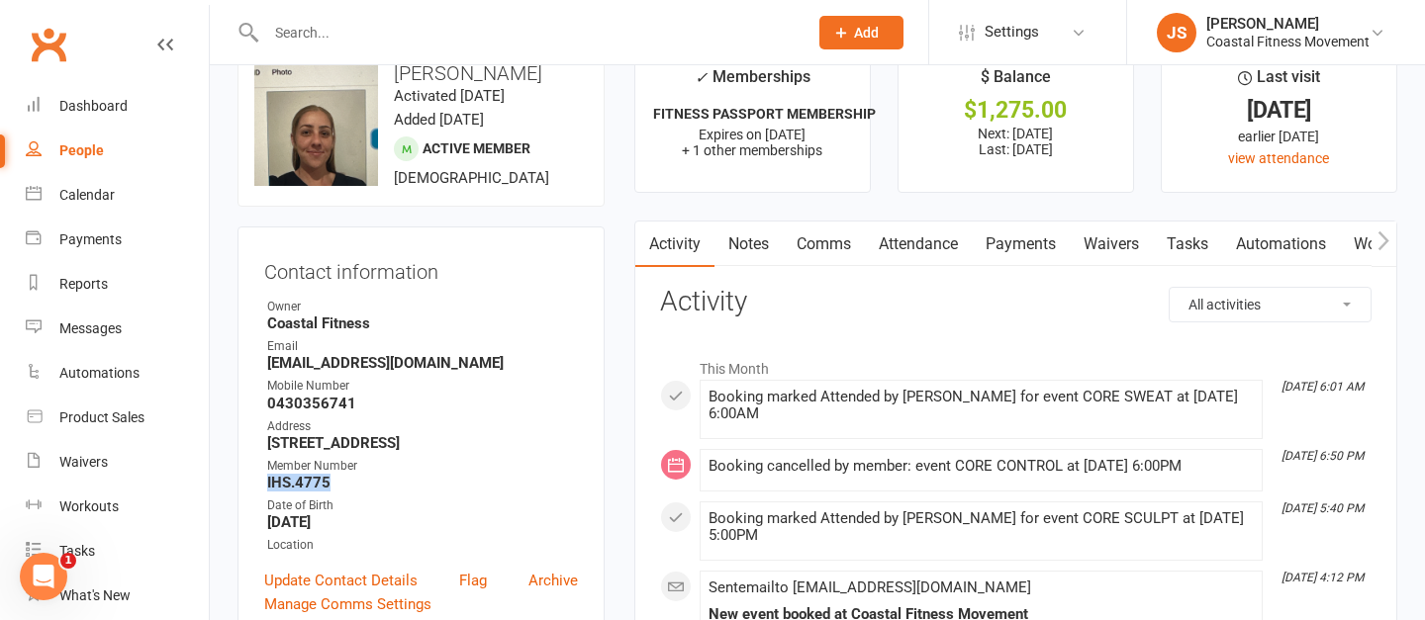
copy strong "IHS.4775"
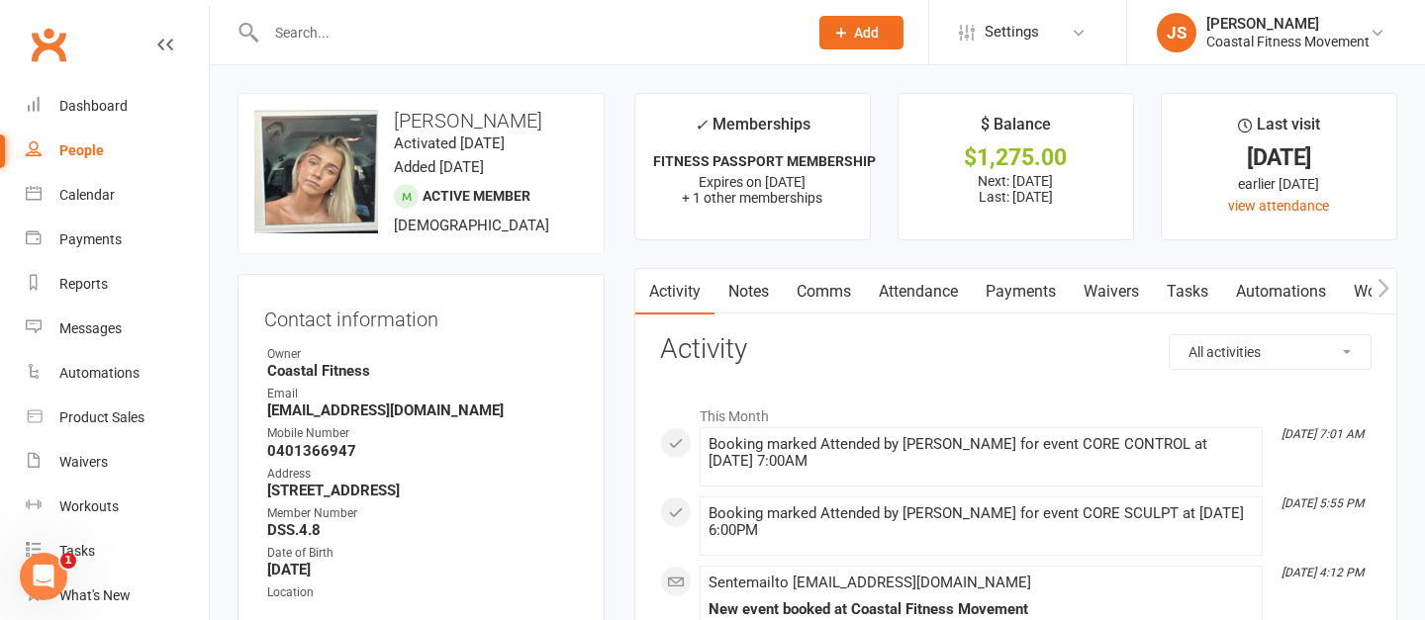
scroll to position [51, 0]
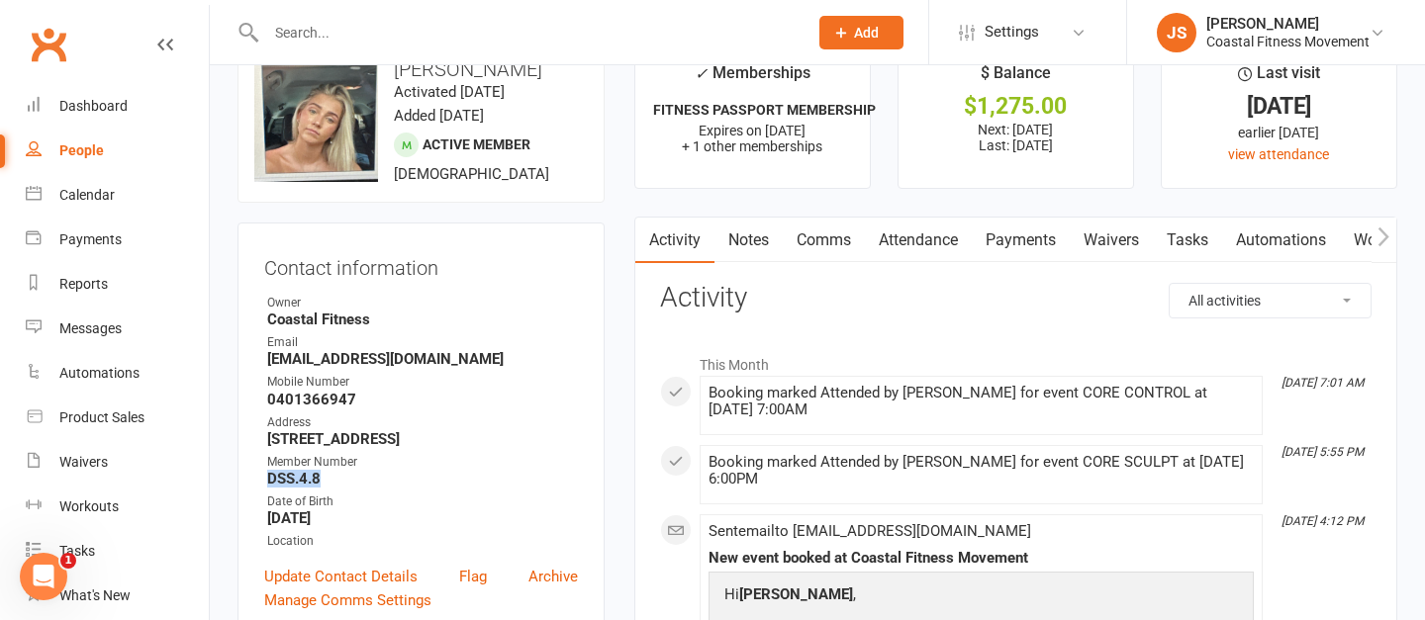
drag, startPoint x: 329, startPoint y: 515, endPoint x: 247, endPoint y: 515, distance: 82.1
click at [247, 515] on div "Contact information Owner Coastal Fitness Email lucymae0511@icloud.com Mobile N…" at bounding box center [420, 431] width 367 height 417
copy strong "DSS.4.8"
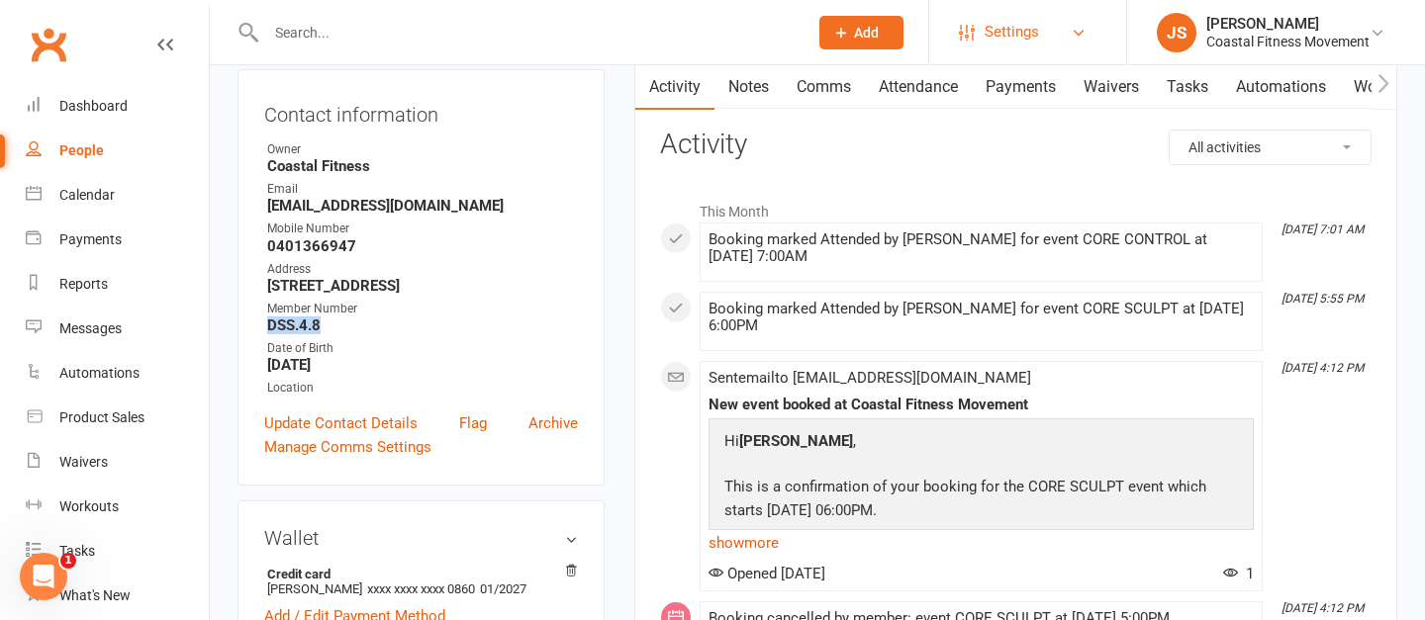
scroll to position [181, 0]
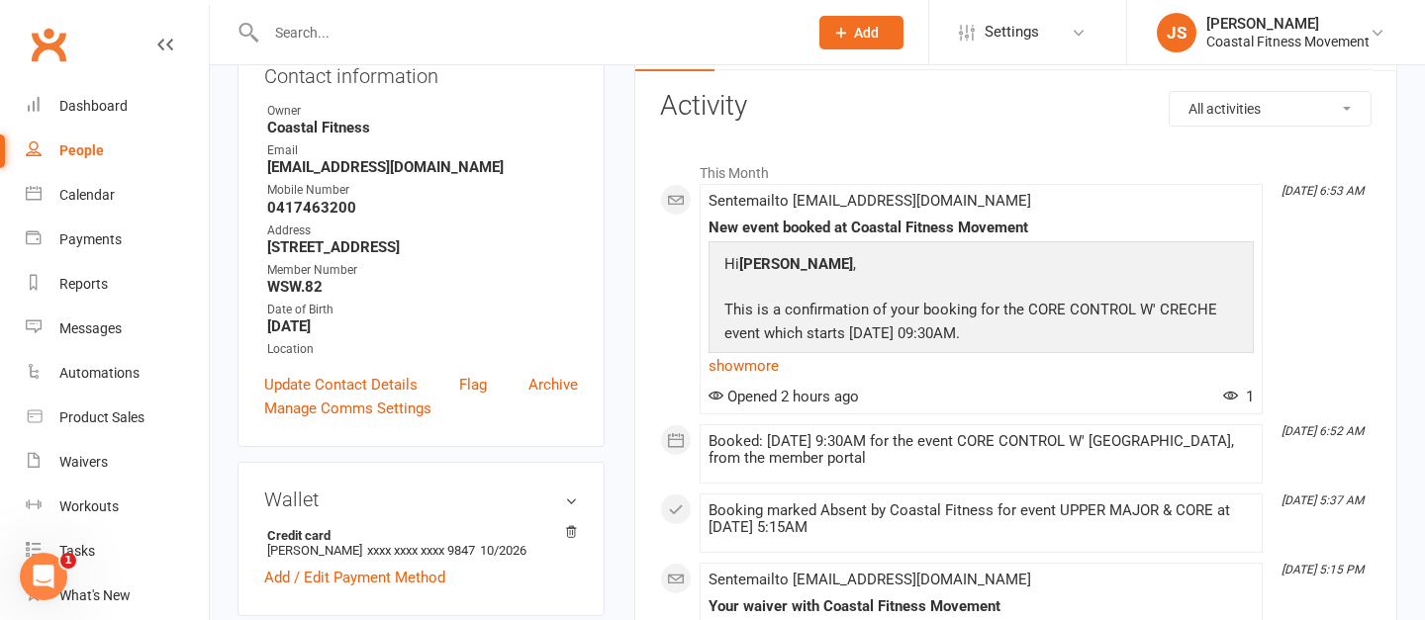
scroll to position [244, 0]
